Goal: Find specific page/section: Find specific page/section

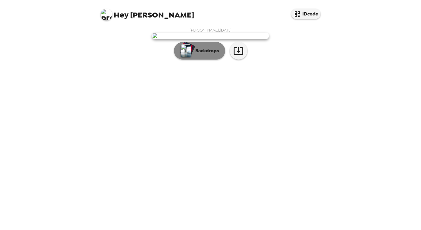
click at [202, 54] on p "Backdrops" at bounding box center [205, 50] width 27 height 7
